Goal: Task Accomplishment & Management: Manage account settings

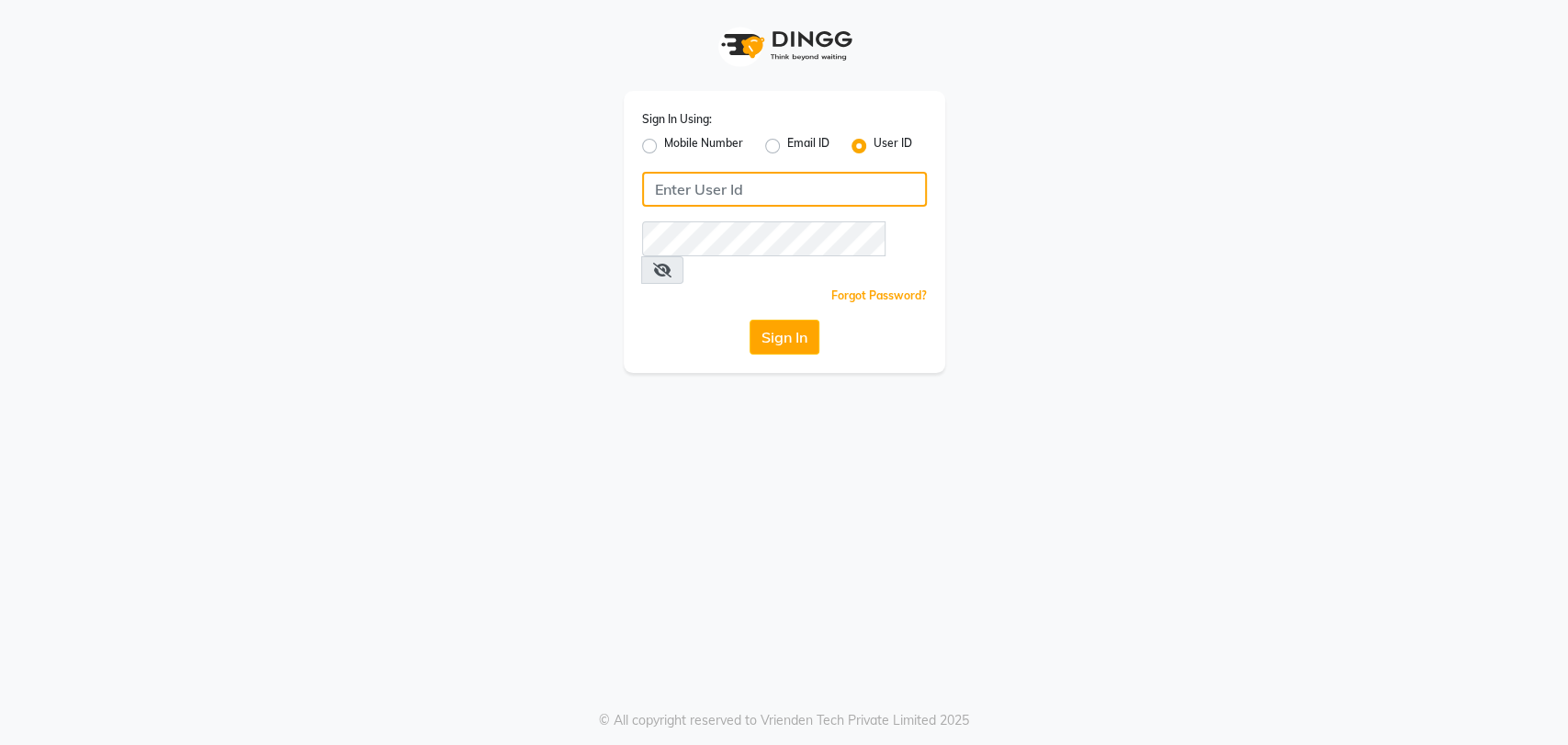
click at [712, 184] on input "Username" at bounding box center [784, 188] width 285 height 35
type input "umaaura"
click at [790, 319] on button "Sign In" at bounding box center [784, 336] width 69 height 35
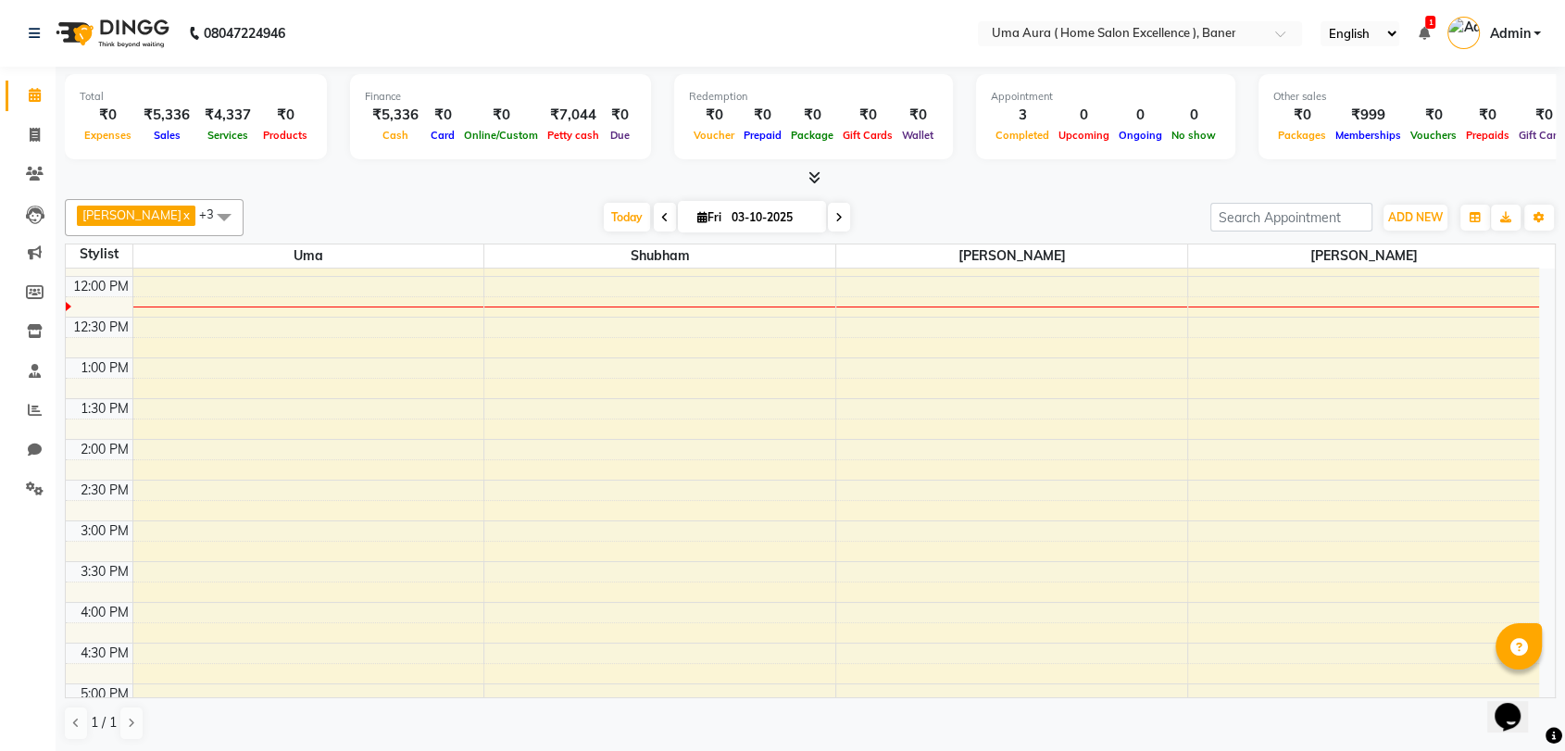
scroll to position [153, 0]
click at [31, 249] on icon at bounding box center [35, 252] width 14 height 14
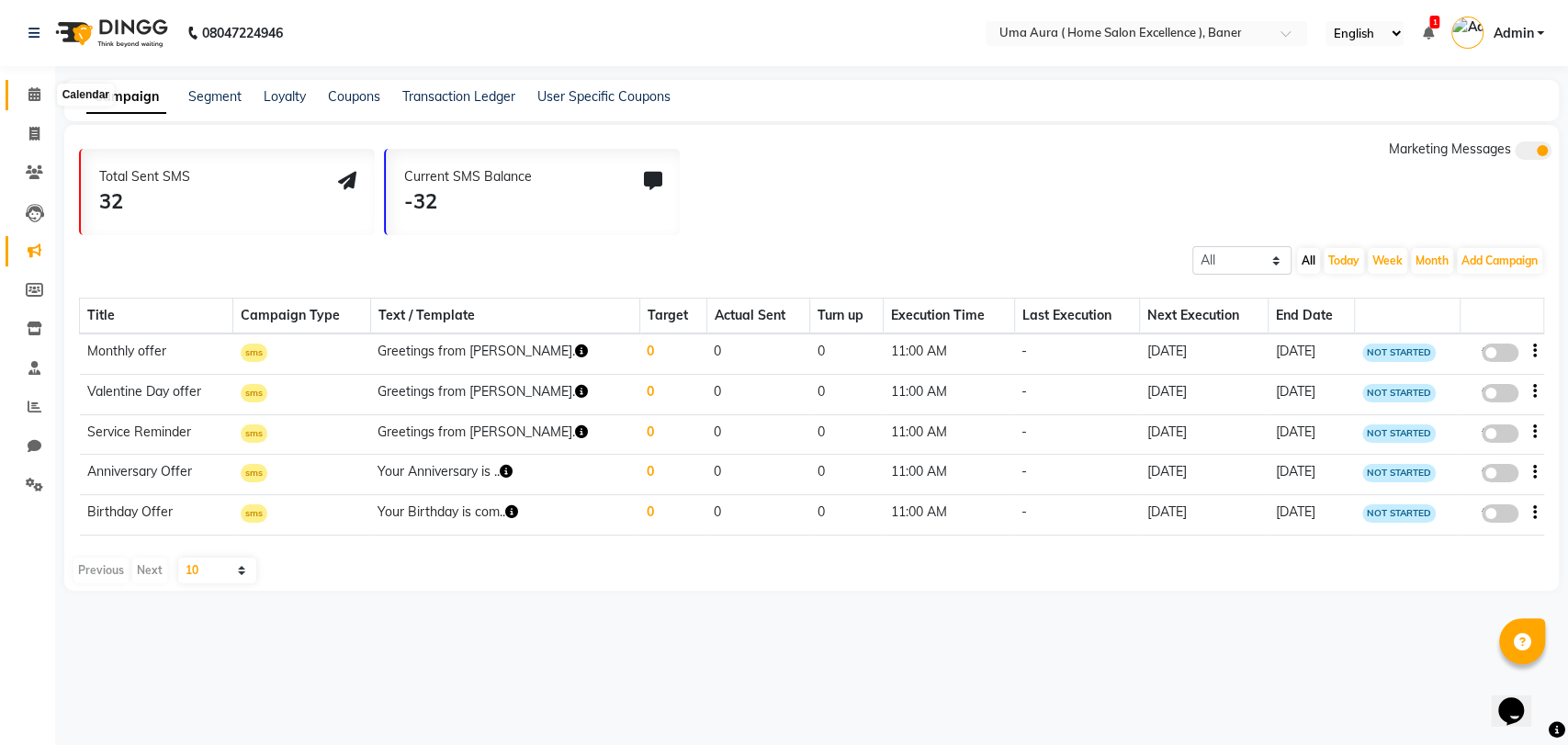
click at [34, 91] on icon at bounding box center [35, 94] width 12 height 14
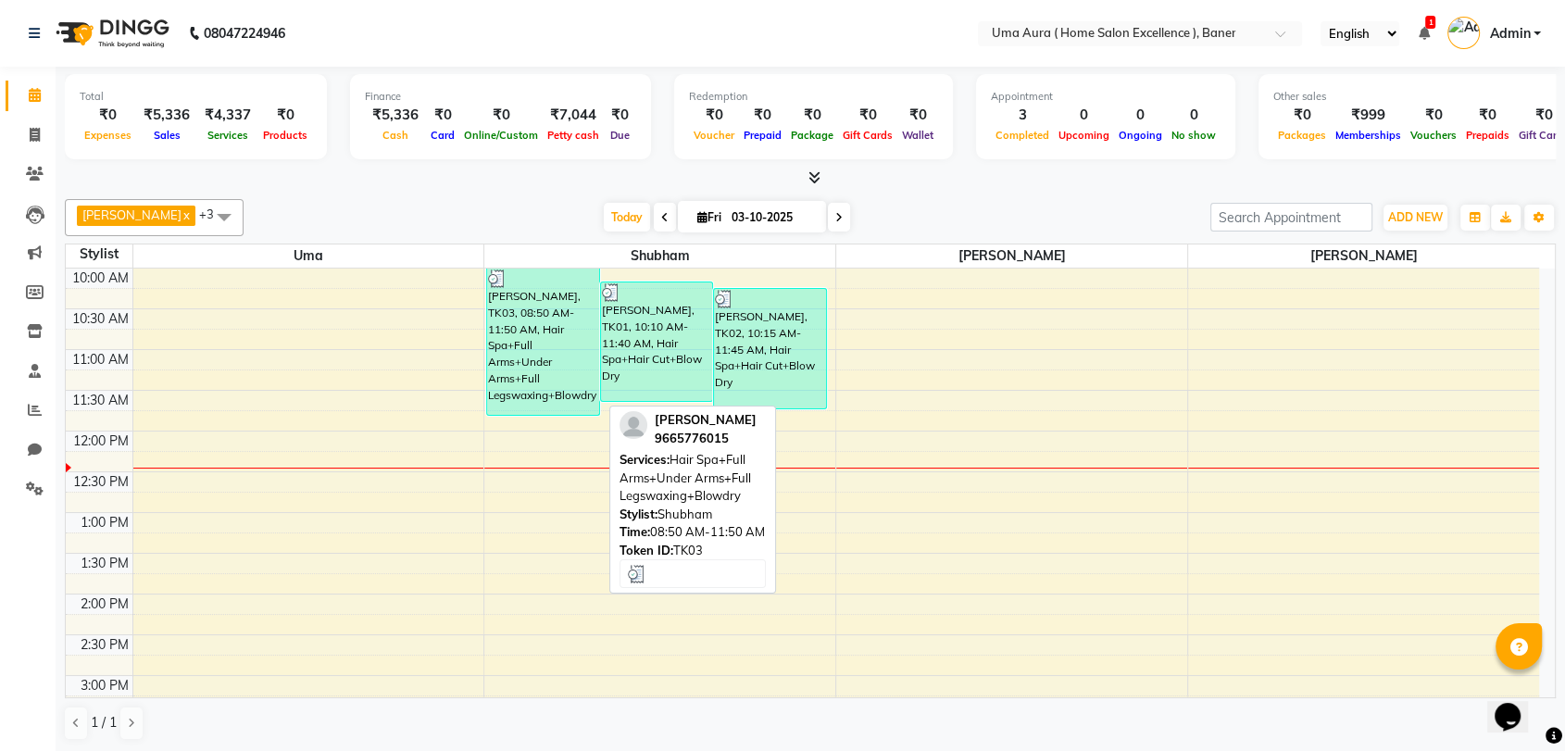
click at [567, 347] on div "[PERSON_NAME], TK03, 08:50 AM-11:50 AM, Hair Spa+Full Arms+Under Arms+Full Legs…" at bounding box center [542, 342] width 111 height 146
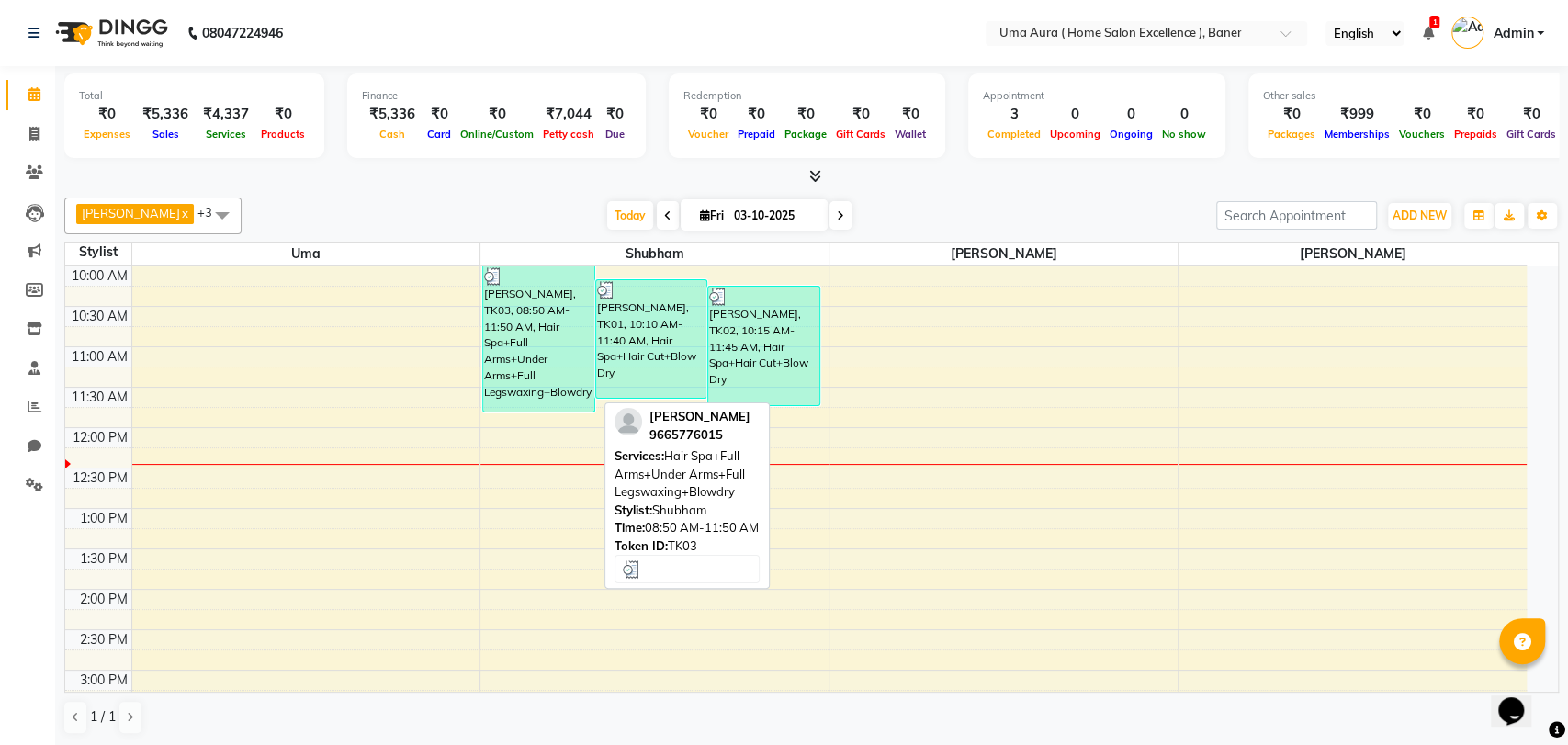
select select "3"
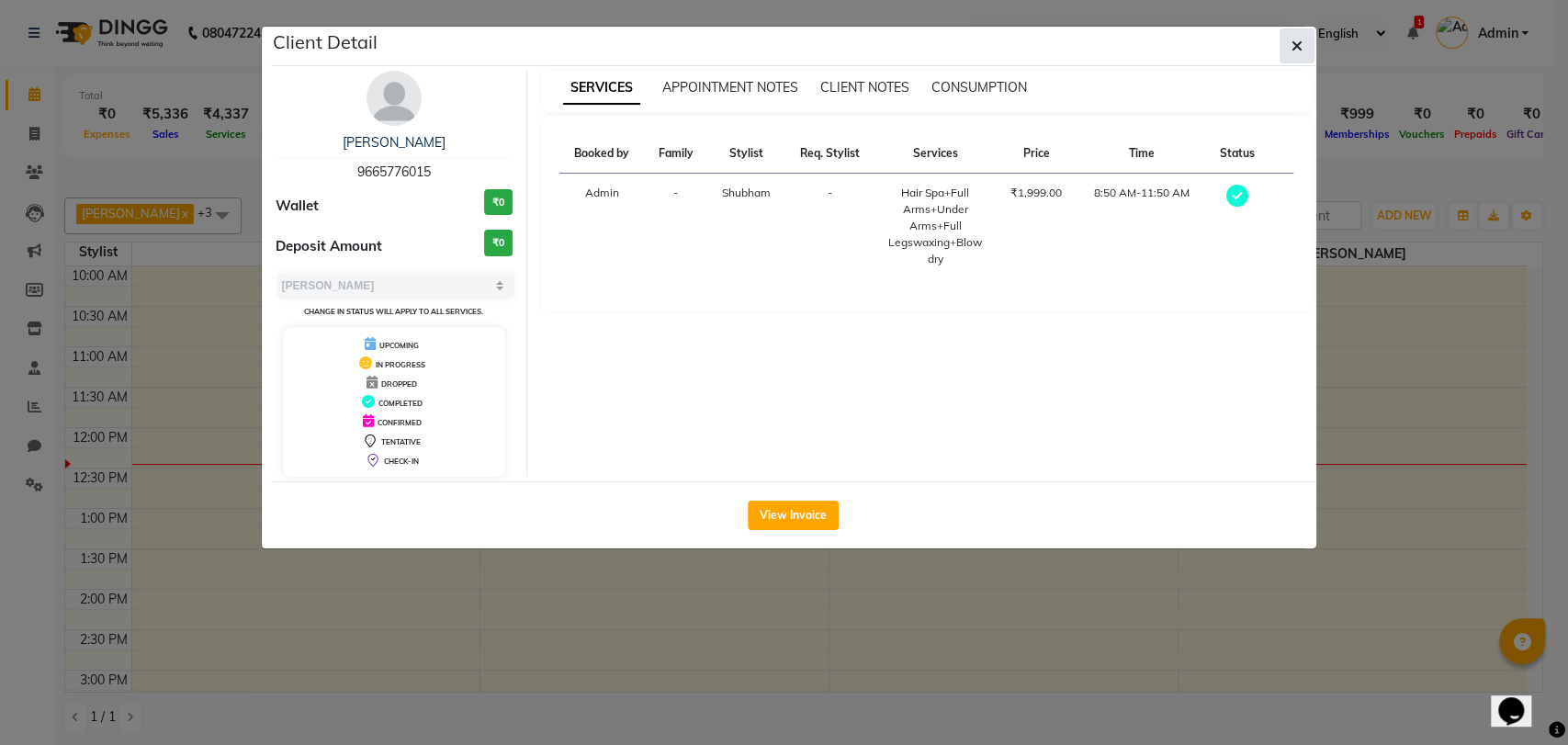
click at [1296, 56] on button "button" at bounding box center [1296, 46] width 35 height 35
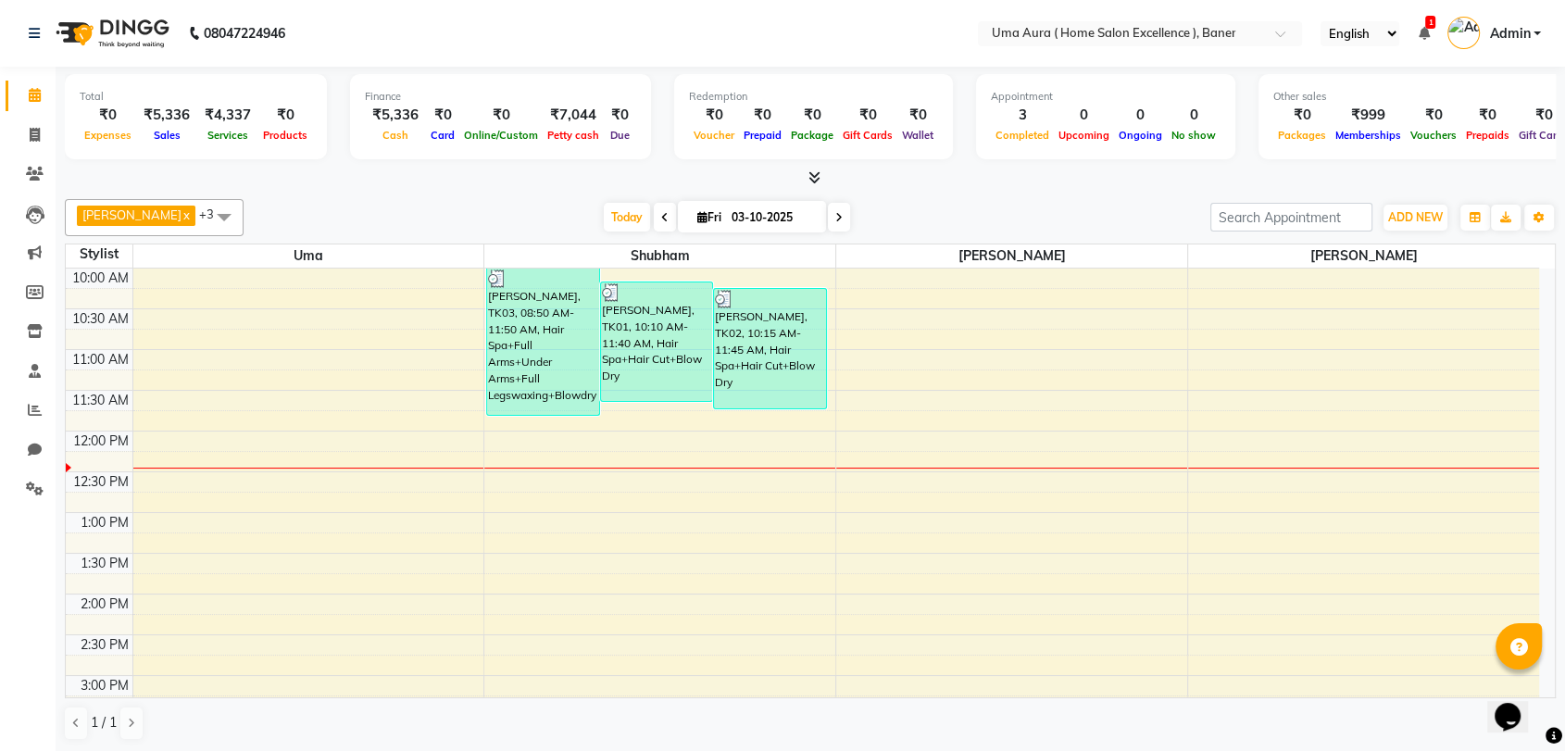
scroll to position [1, 0]
click at [1425, 30] on icon at bounding box center [1423, 32] width 11 height 13
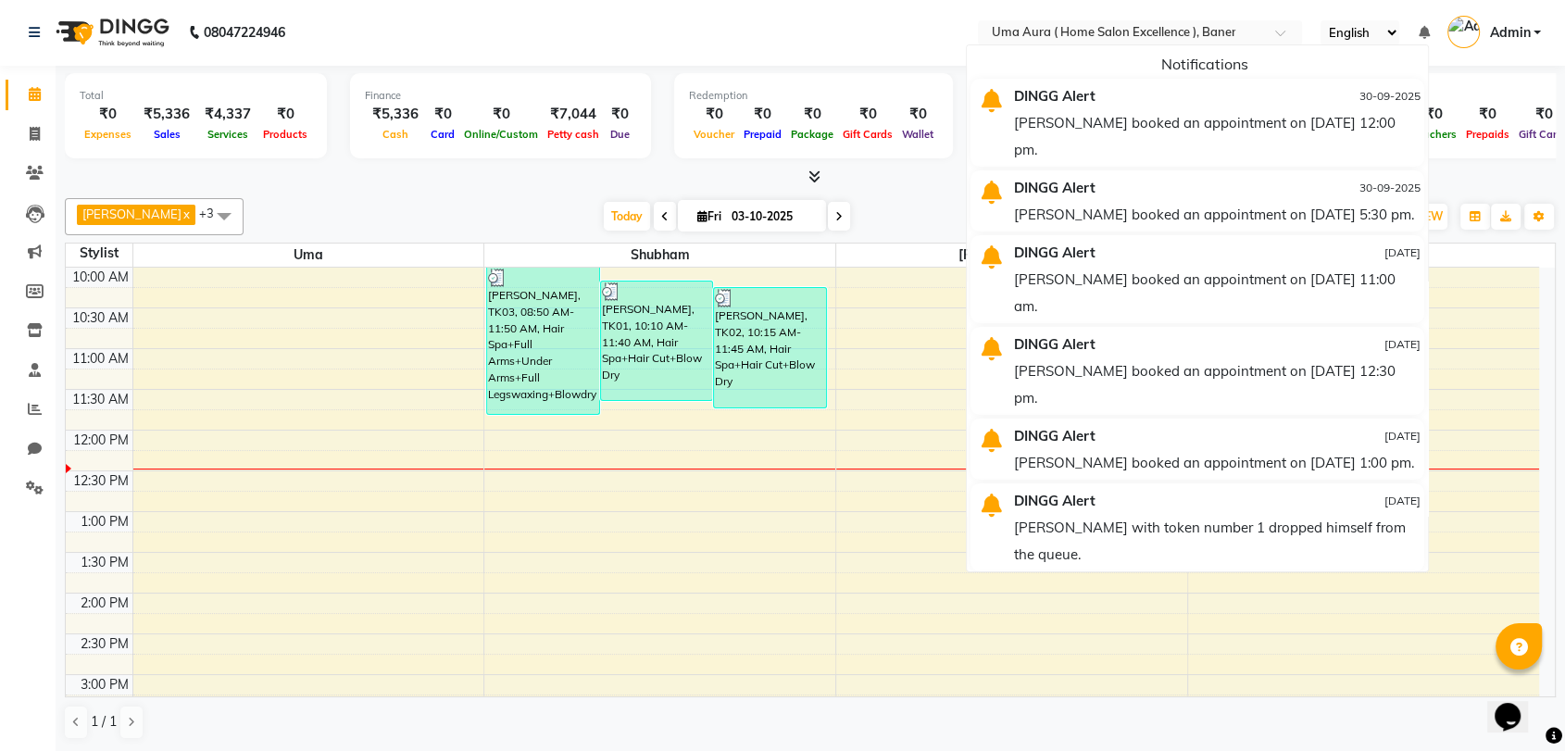
scroll to position [0, 0]
click at [604, 211] on span "Today" at bounding box center [627, 217] width 46 height 29
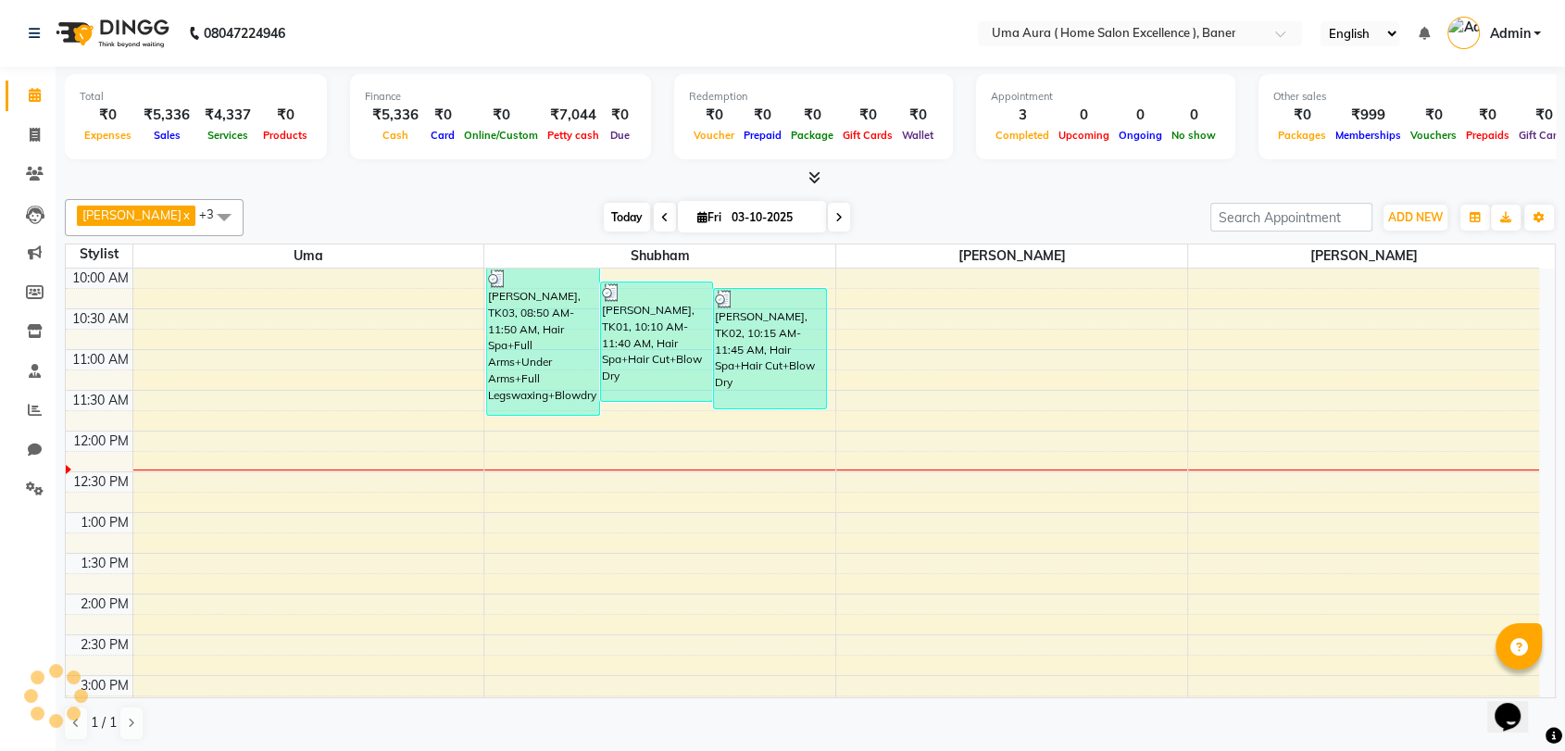
scroll to position [163, 0]
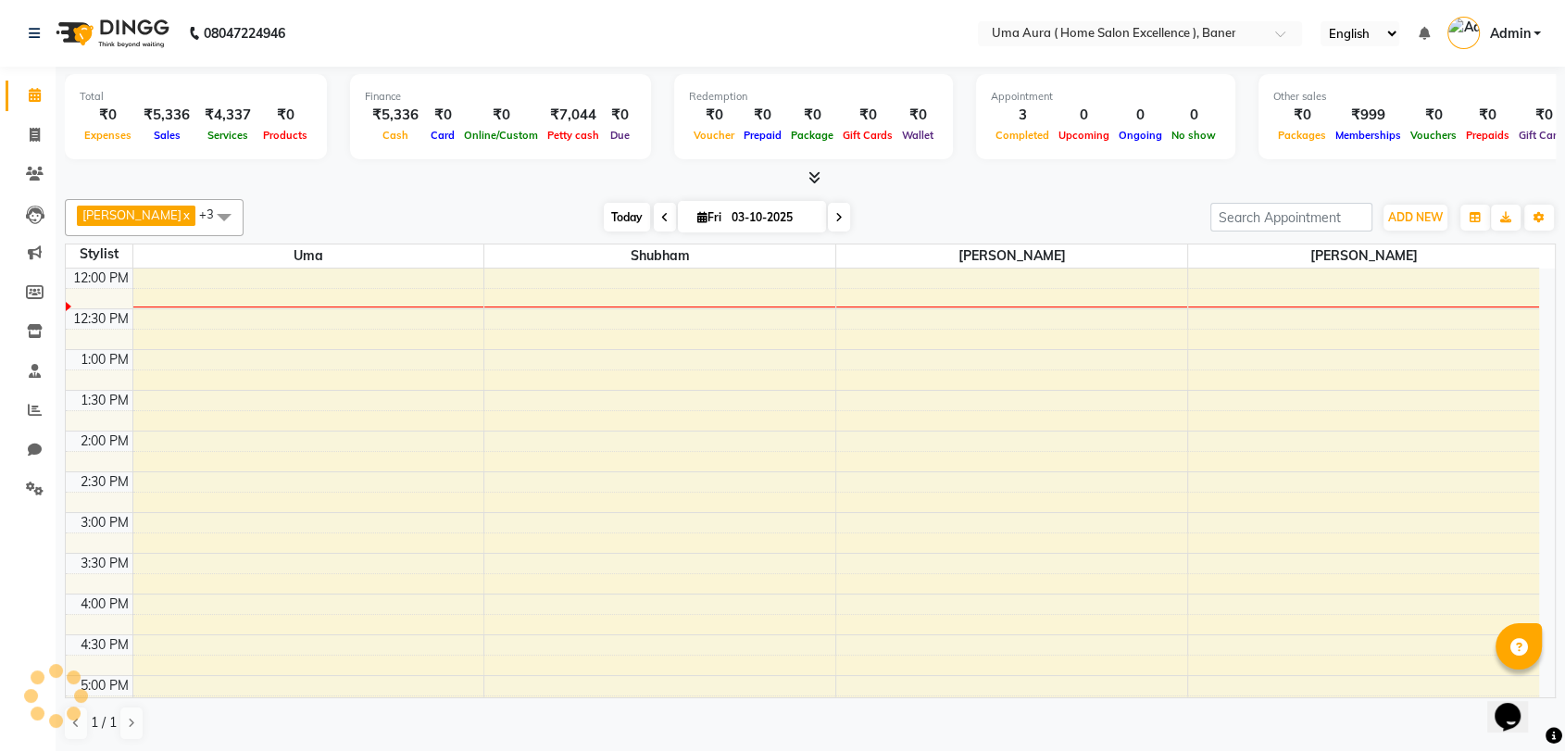
click at [604, 211] on span "Today" at bounding box center [627, 217] width 46 height 29
click at [491, 218] on div "[DATE] [DATE]" at bounding box center [727, 218] width 948 height 28
click at [604, 218] on span "Today" at bounding box center [627, 217] width 46 height 29
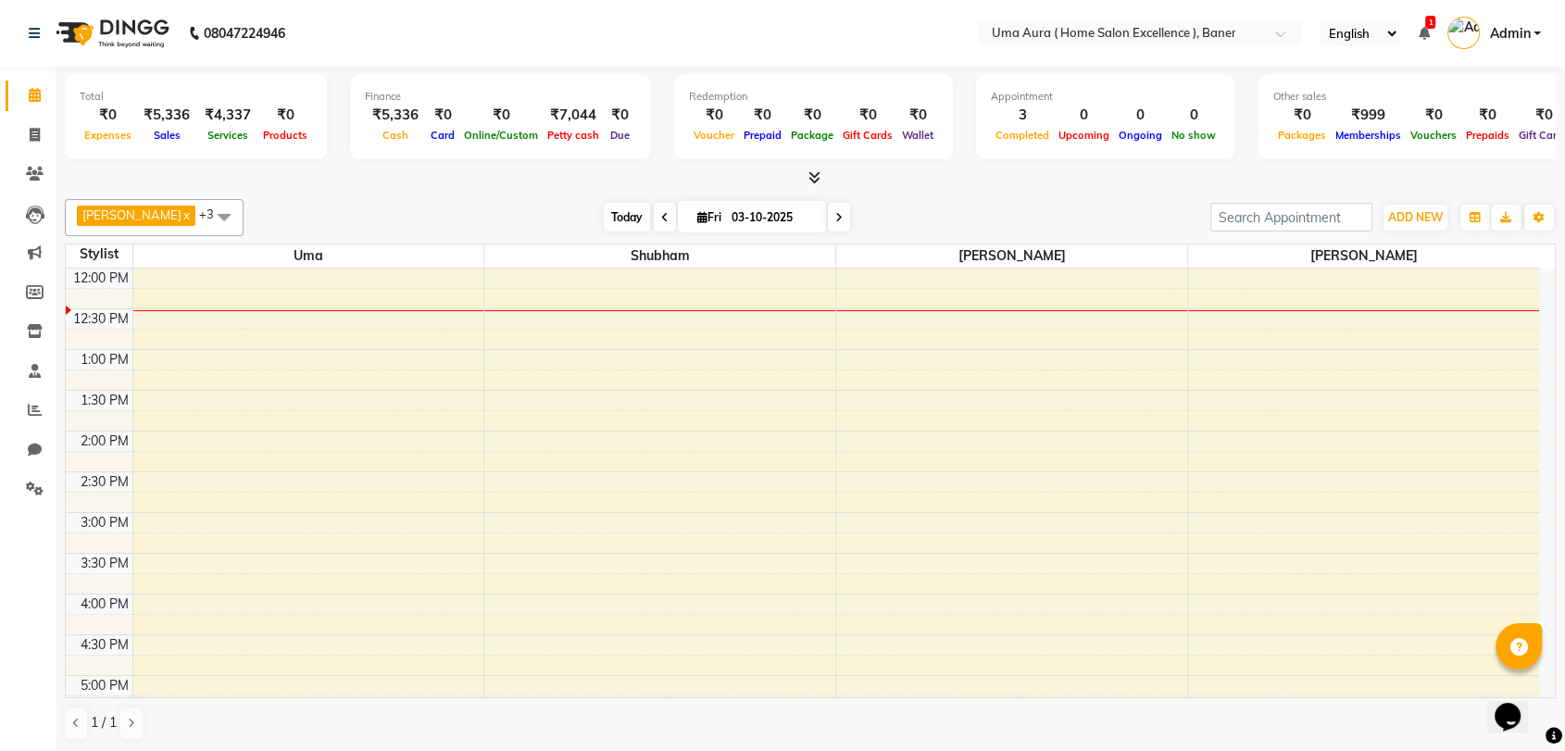
click at [604, 218] on span "Today" at bounding box center [627, 217] width 46 height 29
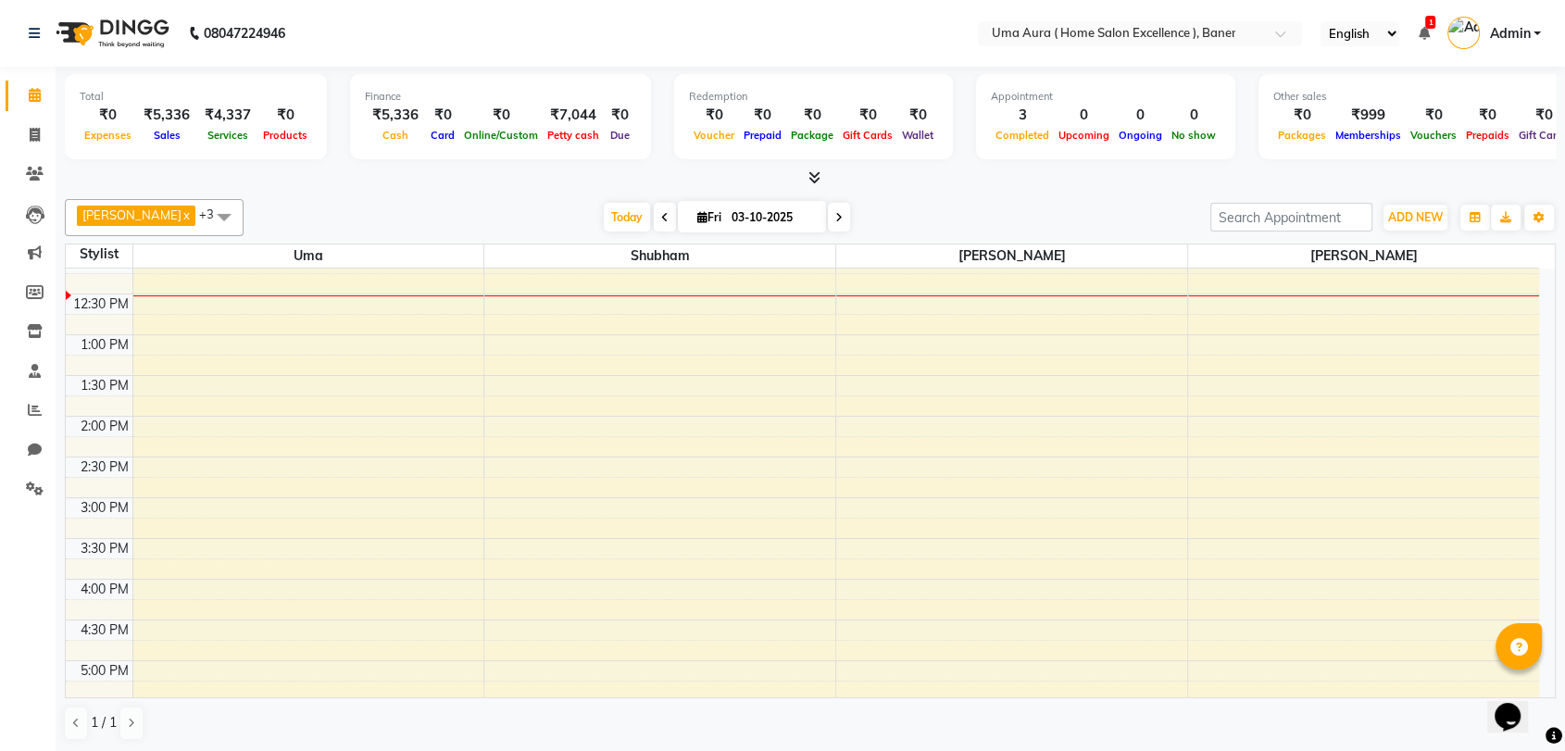
scroll to position [176, 0]
click at [604, 217] on span "Today" at bounding box center [627, 217] width 46 height 29
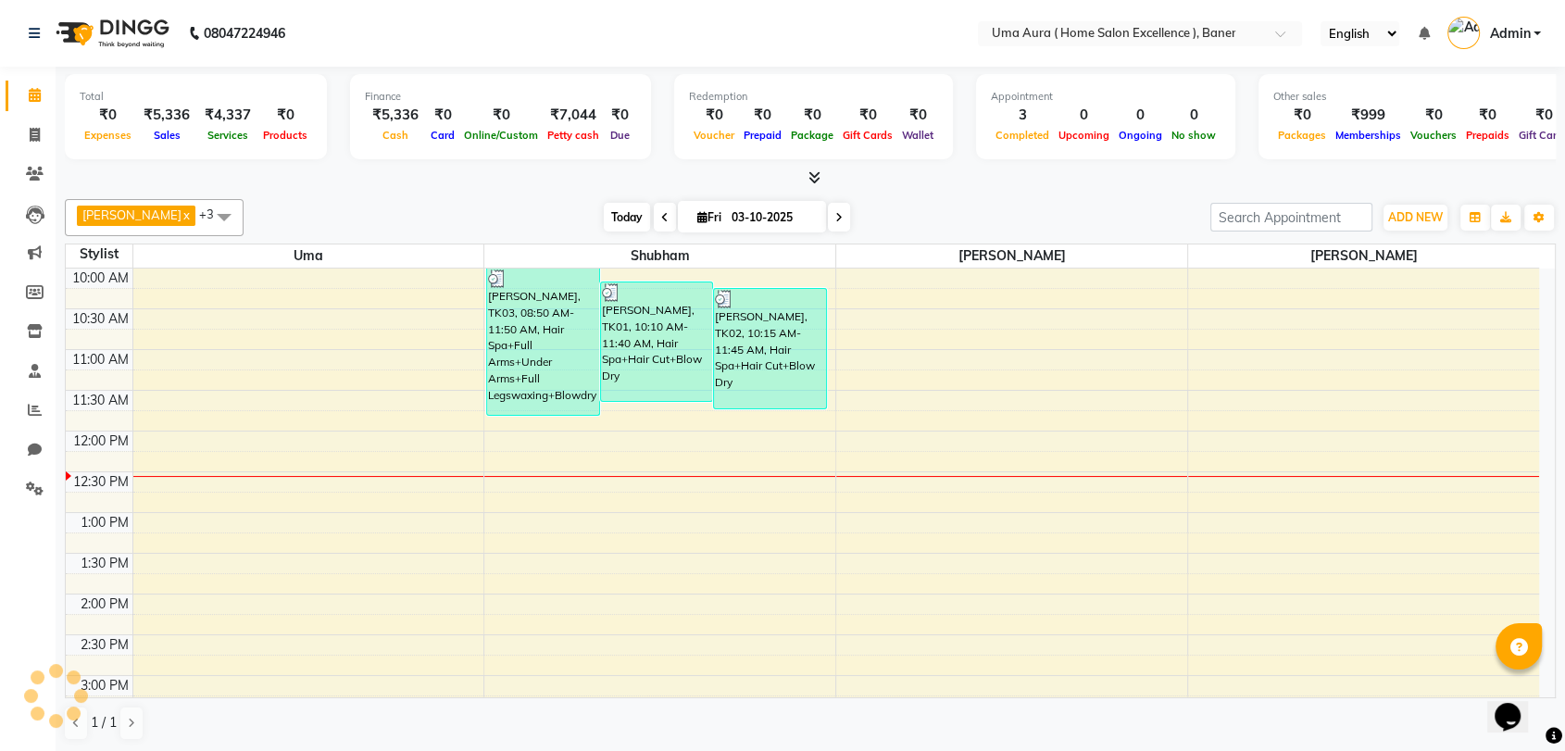
scroll to position [163, 0]
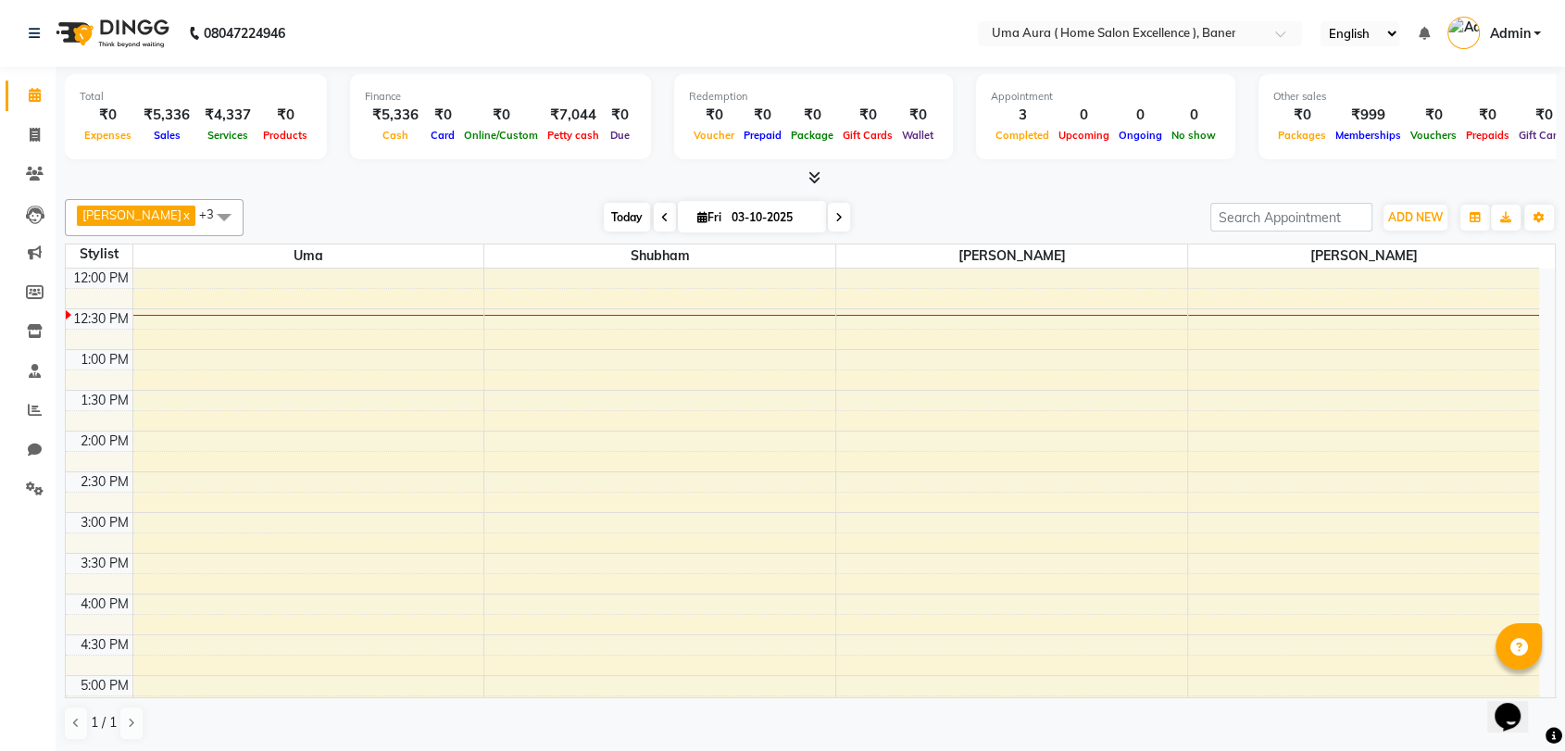
click at [604, 217] on span "Today" at bounding box center [627, 217] width 46 height 29
click at [604, 219] on span "Today" at bounding box center [627, 217] width 46 height 29
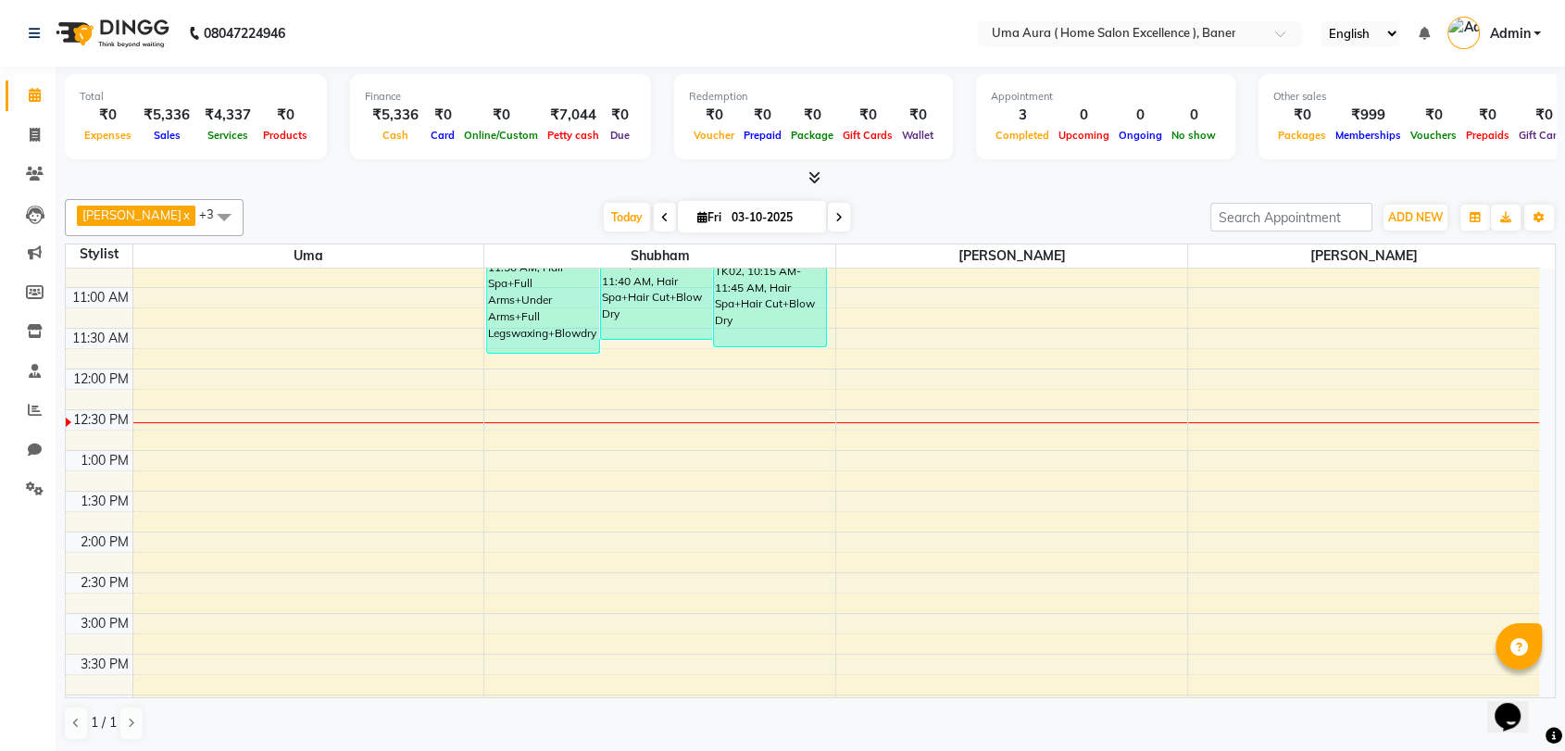
scroll to position [62, 0]
click at [35, 498] on span at bounding box center [35, 489] width 32 height 21
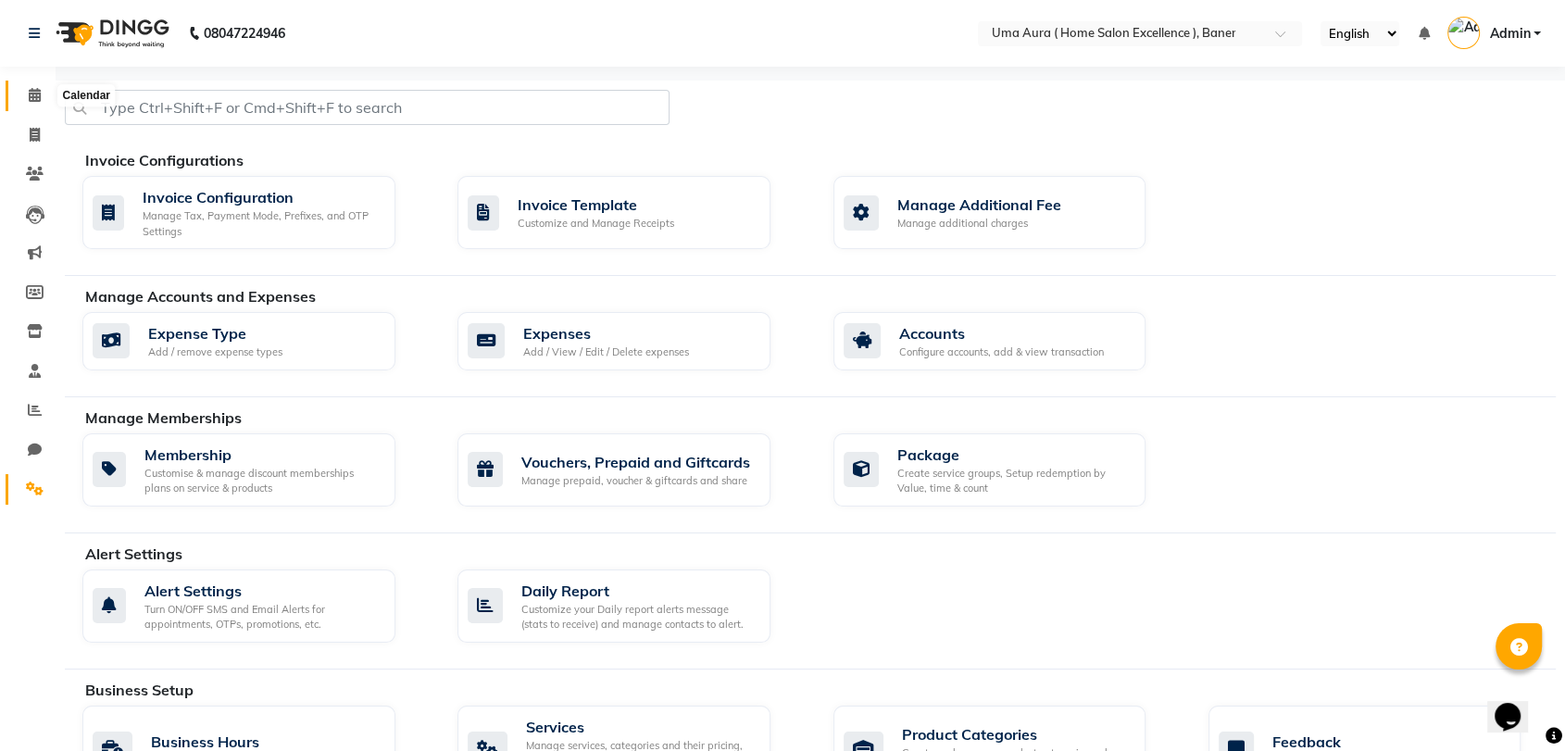
click at [33, 89] on icon at bounding box center [35, 95] width 12 height 14
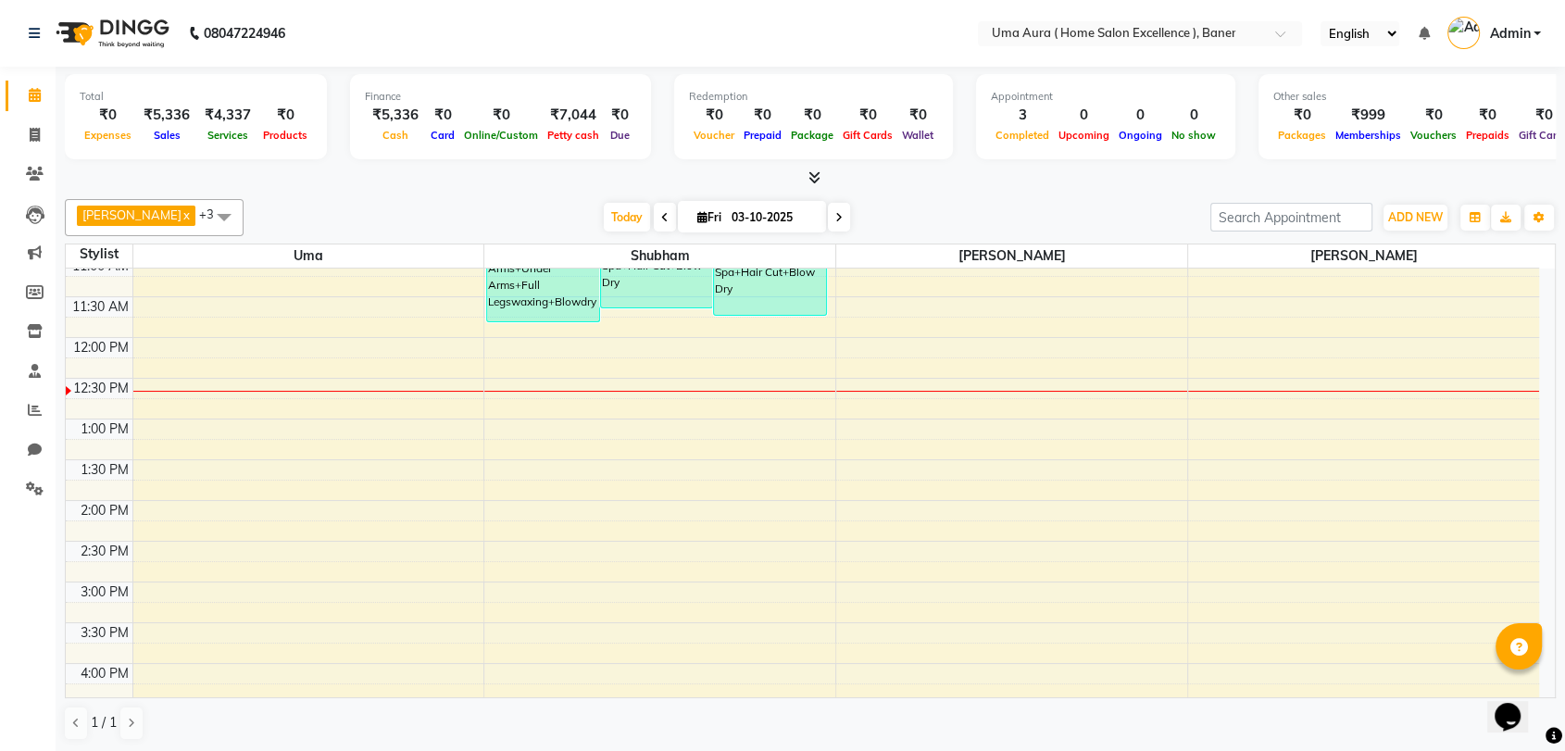
scroll to position [102, 0]
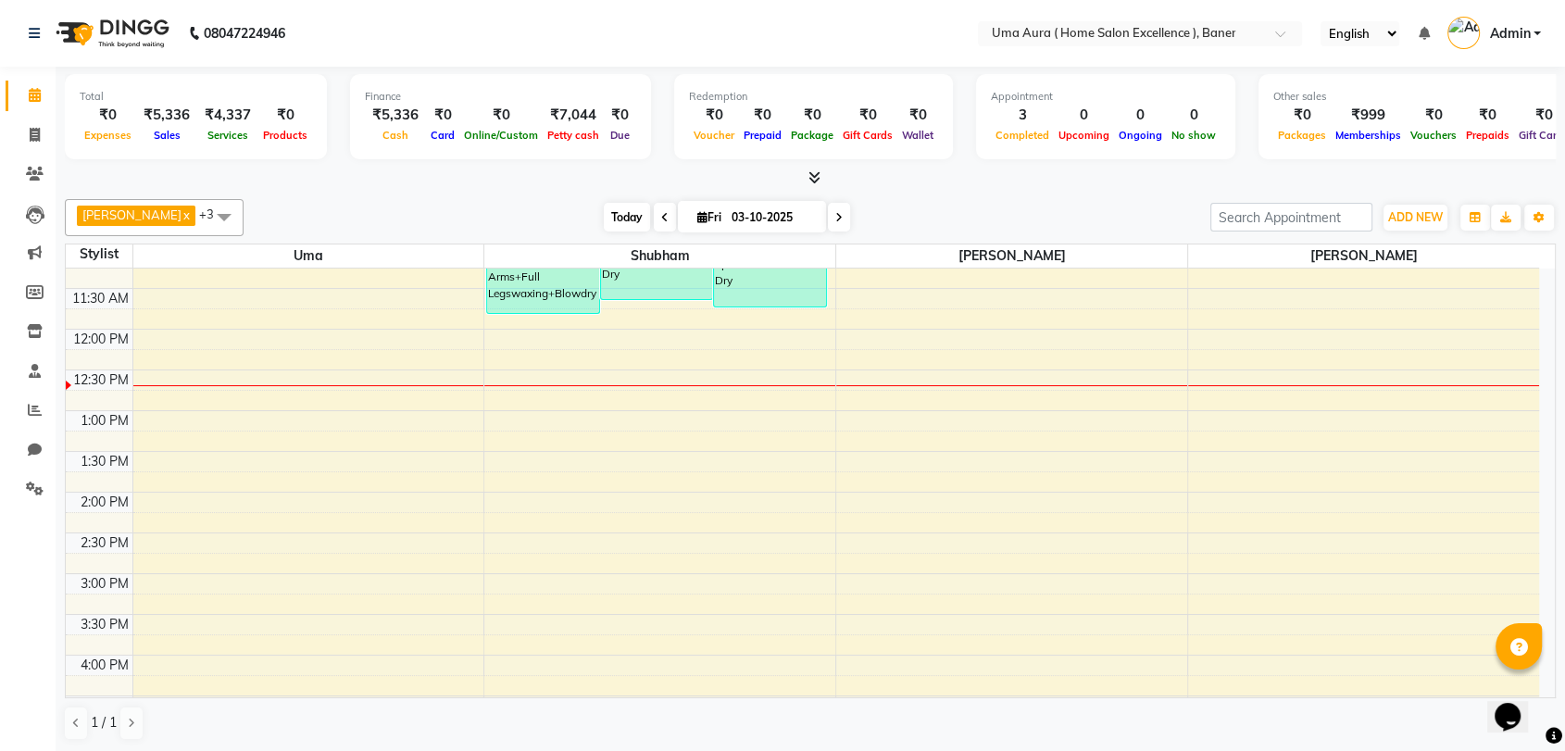
click at [604, 219] on span "Today" at bounding box center [627, 217] width 46 height 29
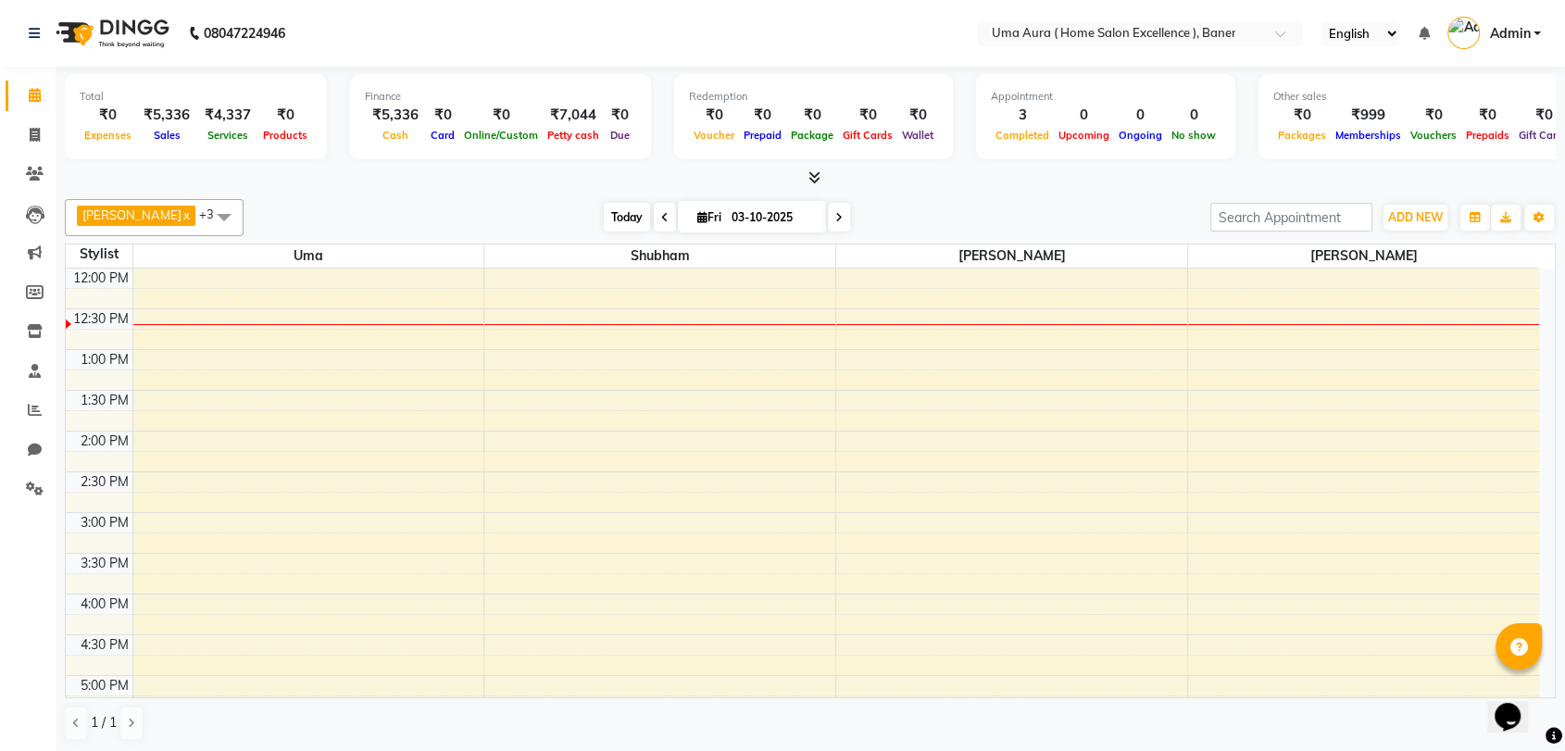
click at [604, 219] on span "Today" at bounding box center [627, 217] width 46 height 29
click at [605, 214] on span "Today" at bounding box center [627, 217] width 46 height 29
click at [606, 207] on span "Today" at bounding box center [627, 217] width 46 height 29
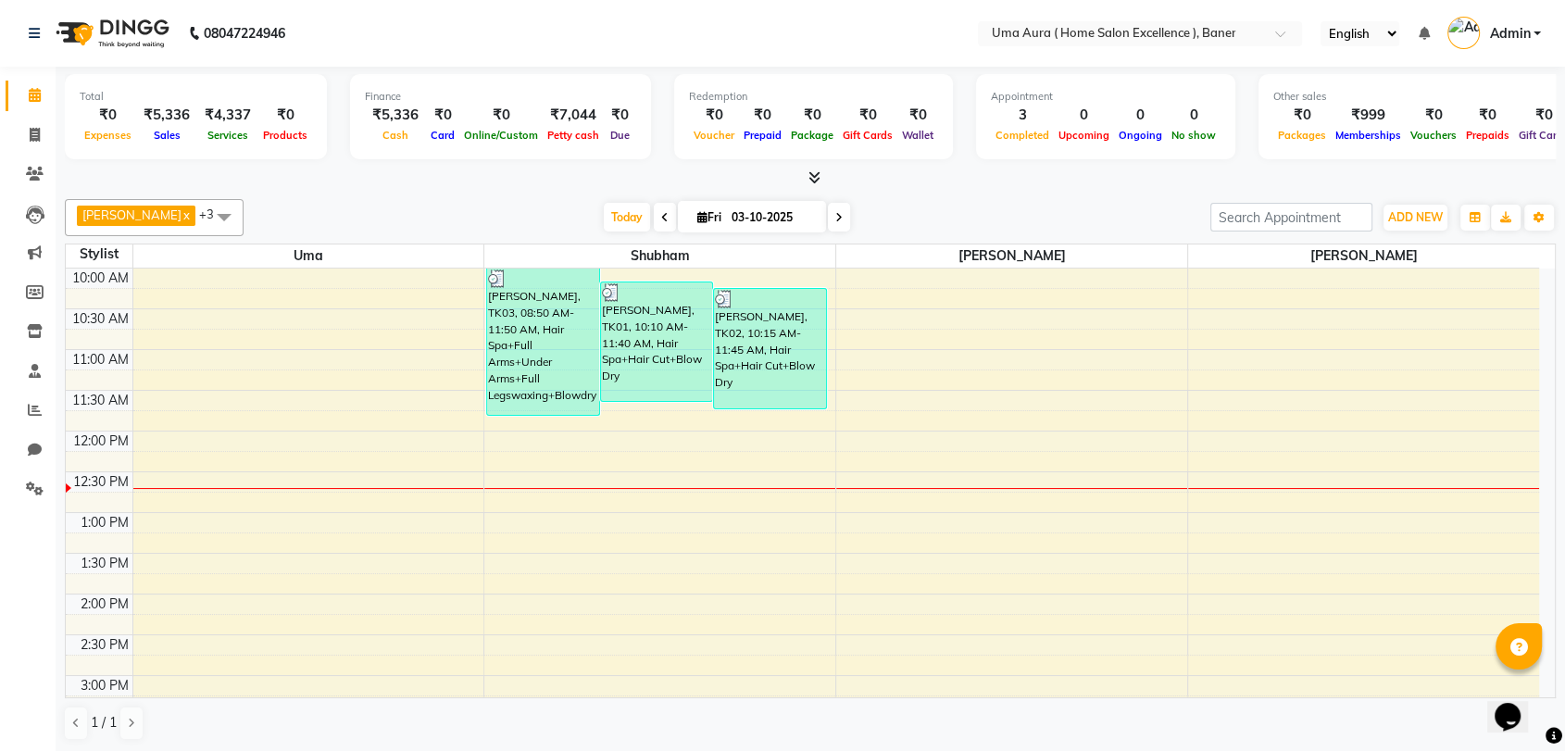
scroll to position [2, 0]
click at [615, 209] on span "Today" at bounding box center [627, 217] width 46 height 29
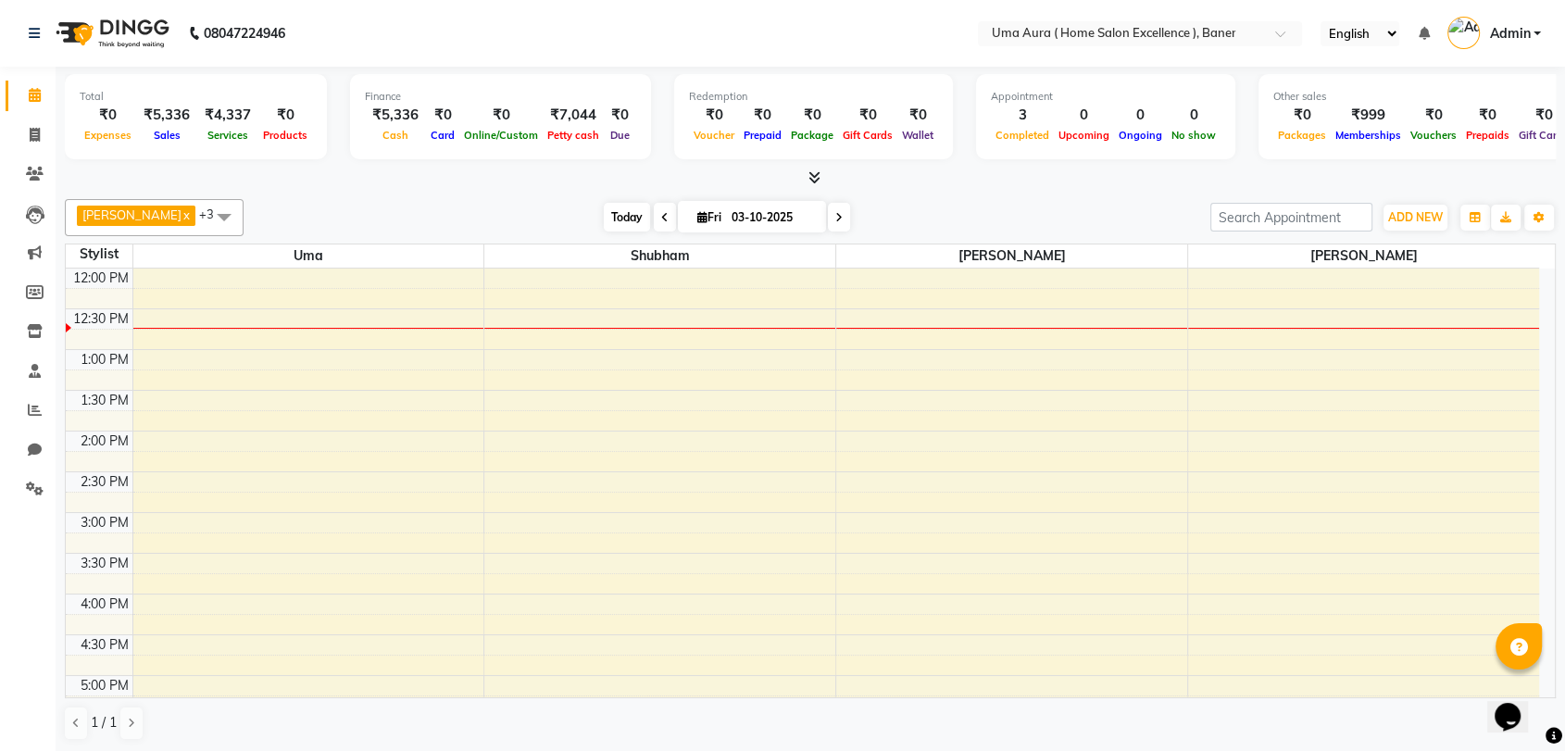
click at [615, 209] on span "Today" at bounding box center [627, 217] width 46 height 29
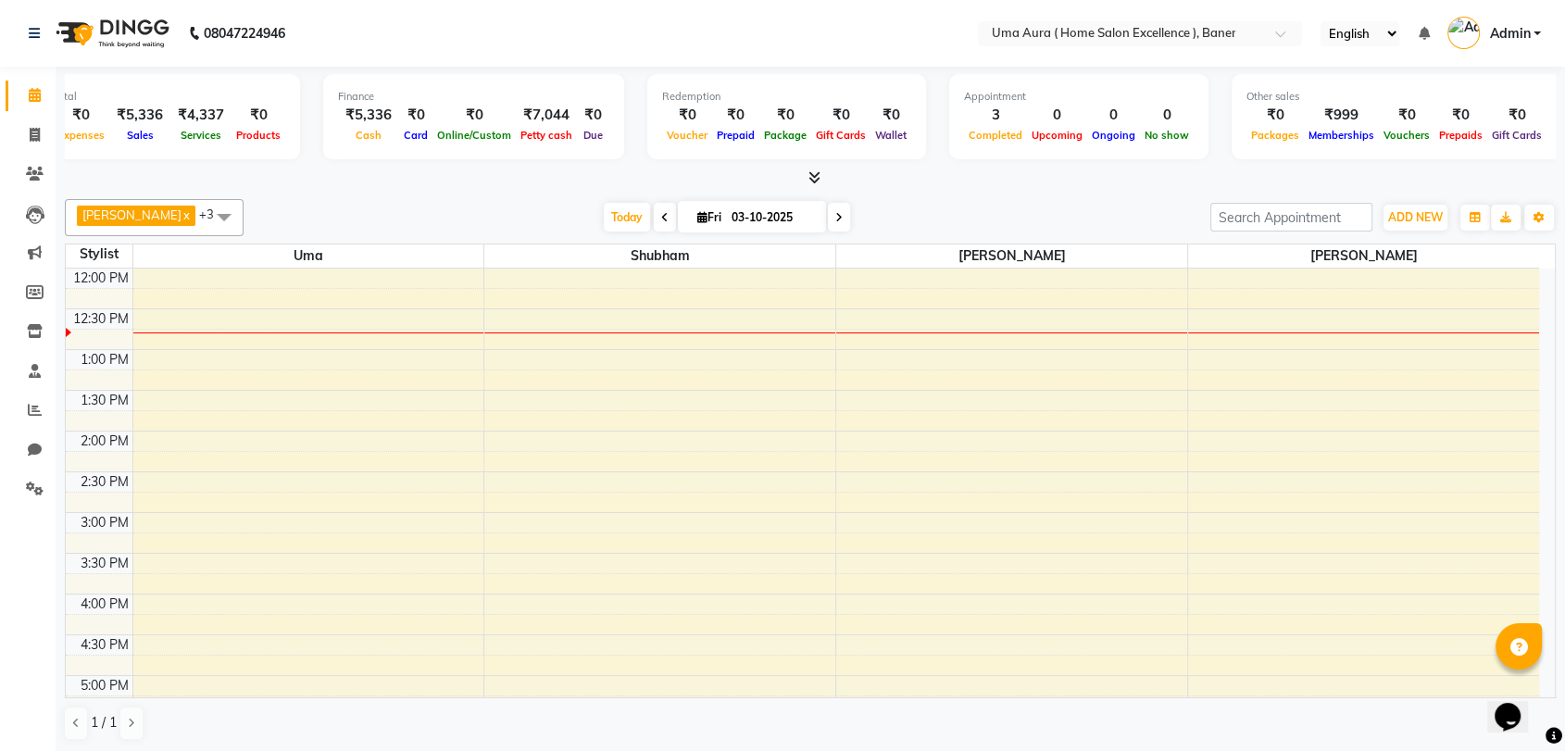
scroll to position [0, 0]
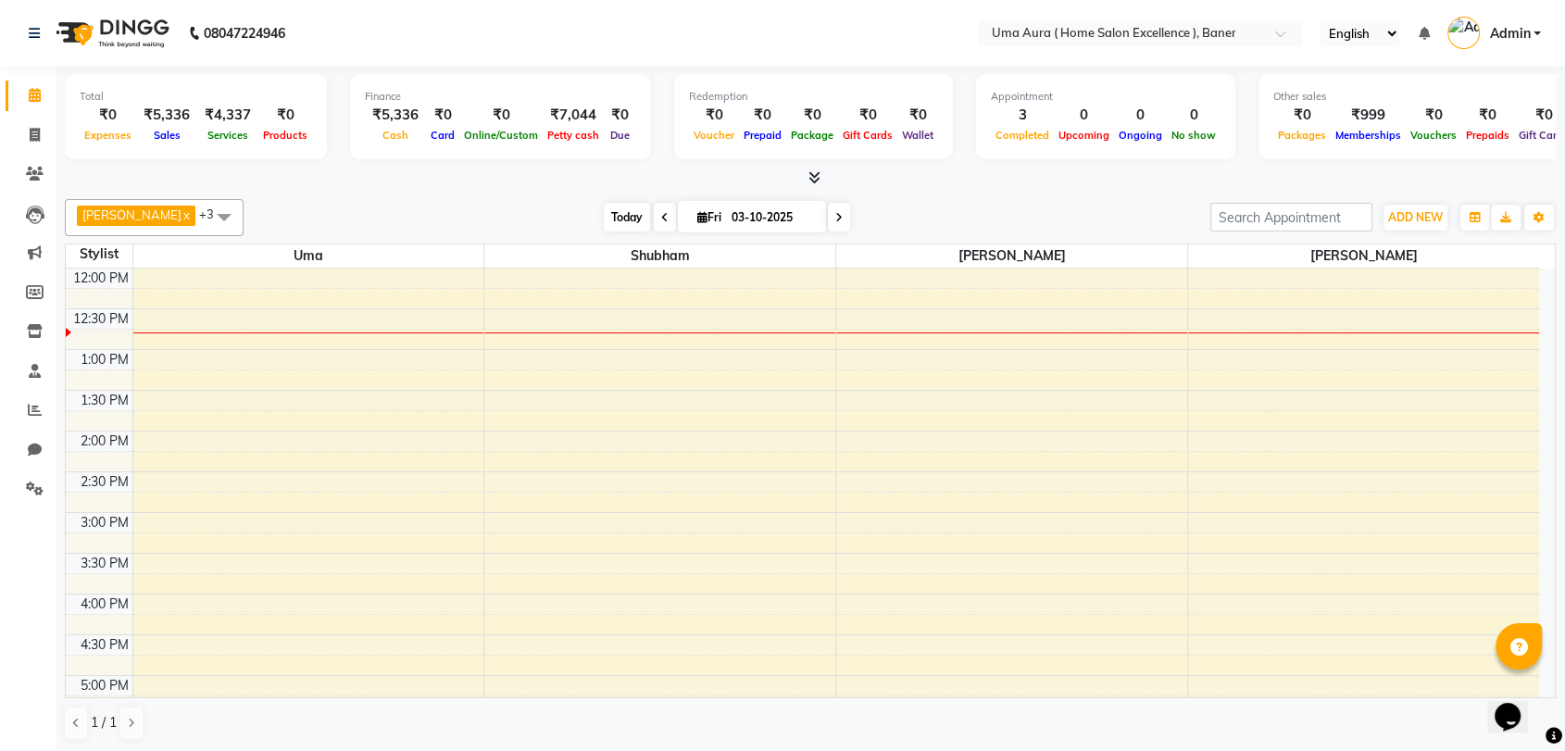
click at [604, 216] on span "Today" at bounding box center [627, 217] width 46 height 29
click at [604, 219] on span "Today" at bounding box center [627, 217] width 46 height 29
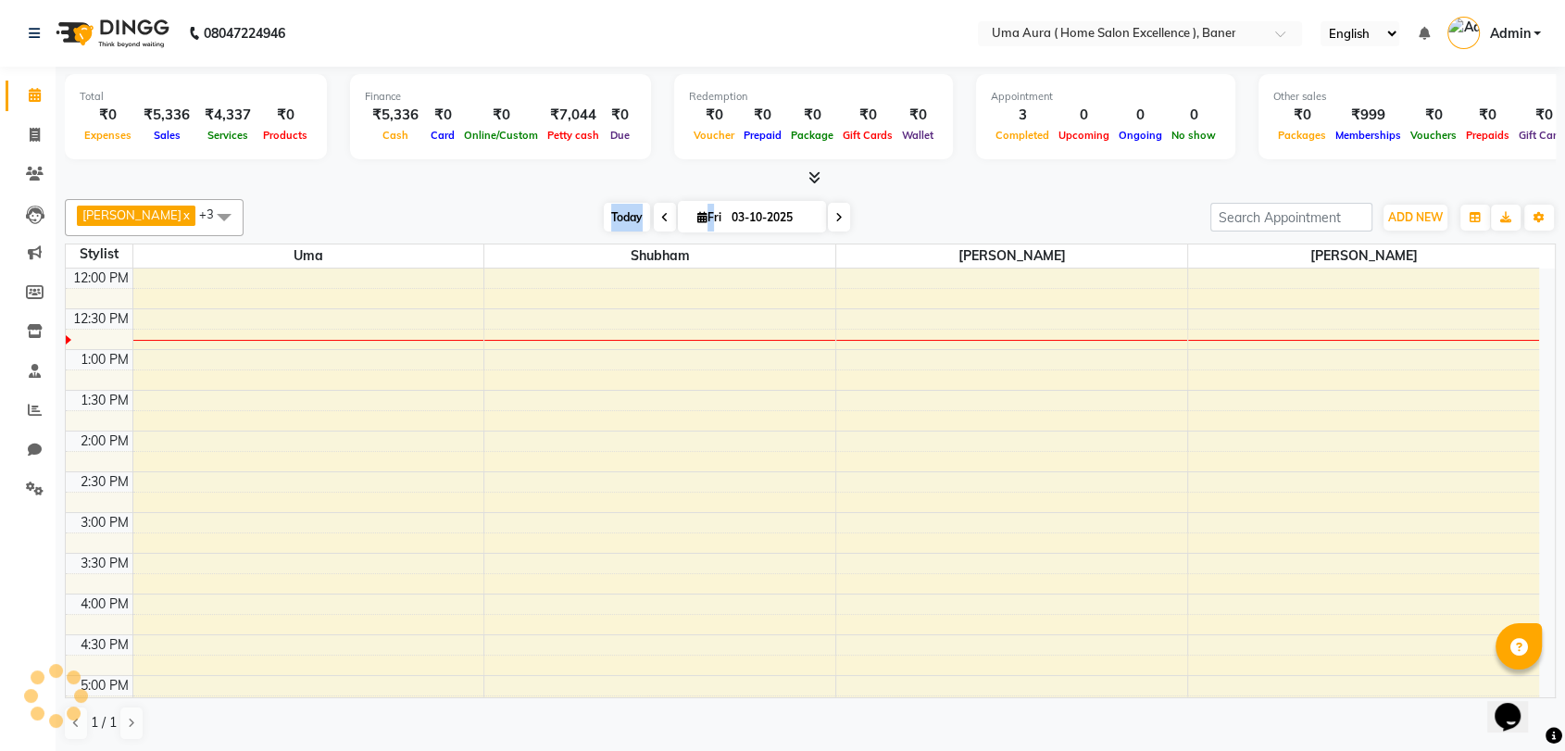
click at [604, 219] on span "Today" at bounding box center [627, 217] width 46 height 29
click at [489, 223] on div "[DATE] [DATE]" at bounding box center [727, 218] width 948 height 28
click at [608, 224] on span "Today" at bounding box center [627, 217] width 46 height 29
click at [604, 216] on span "Today" at bounding box center [627, 217] width 46 height 29
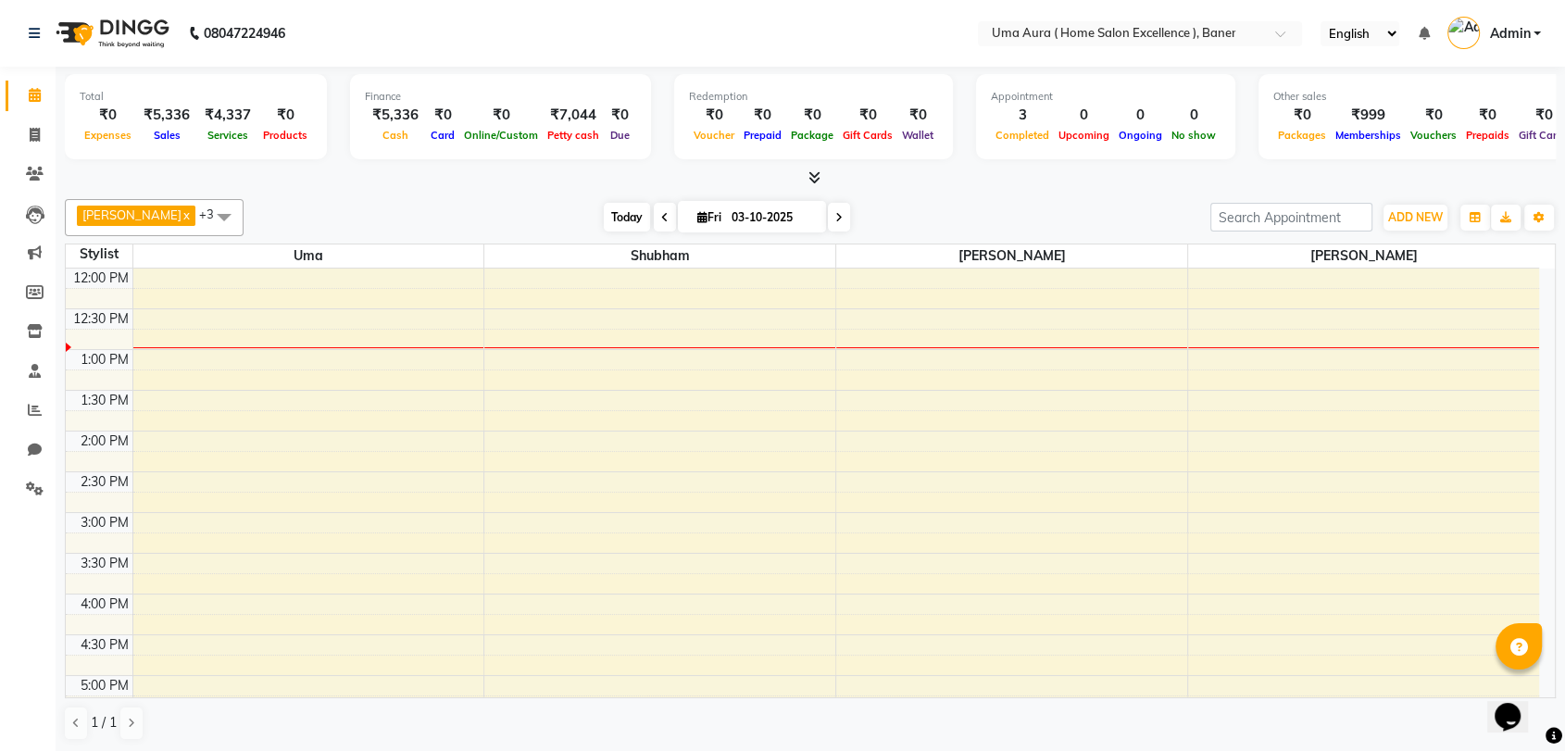
click at [604, 216] on span "Today" at bounding box center [627, 217] width 46 height 29
